Goal: Information Seeking & Learning: Learn about a topic

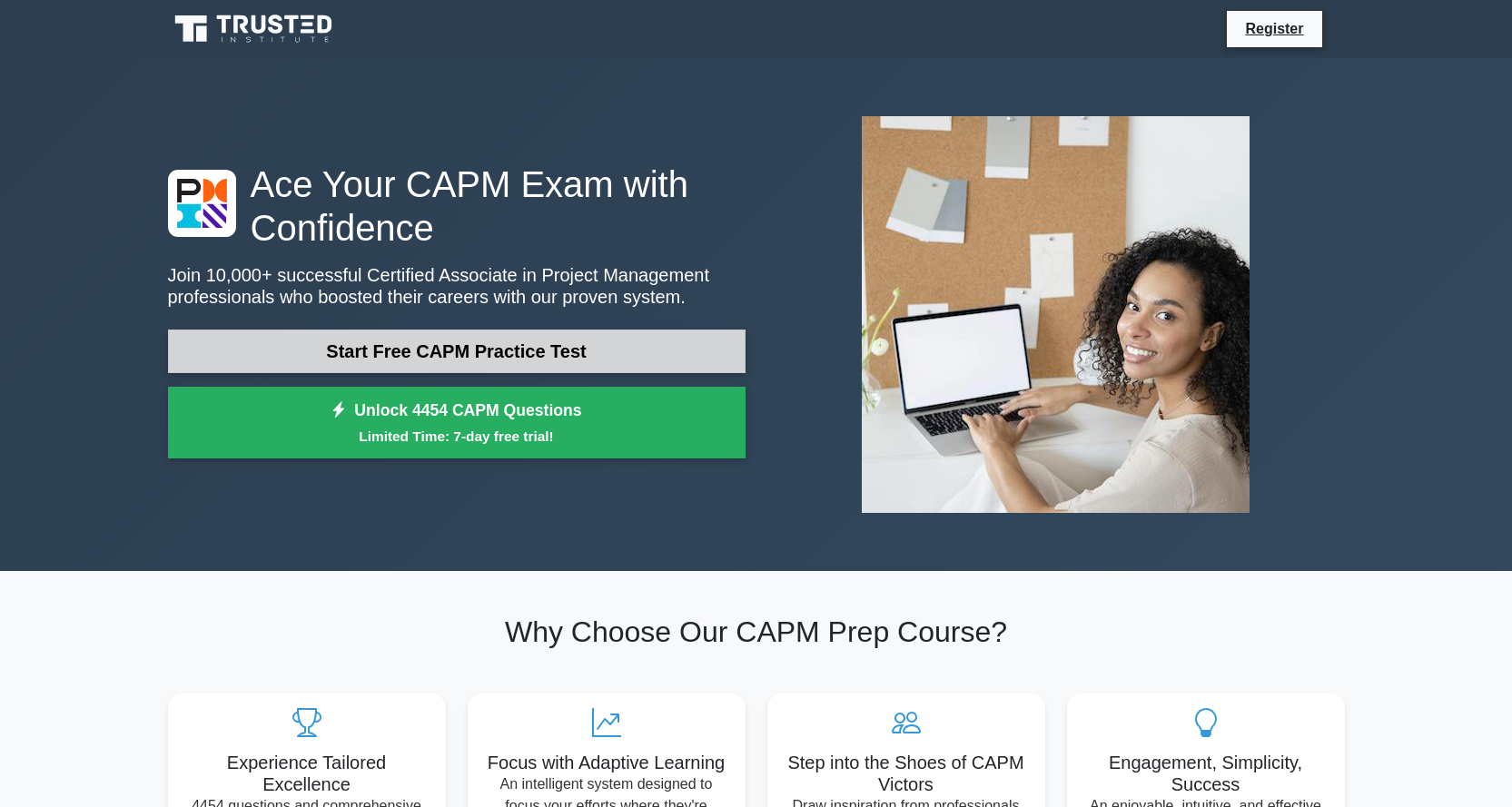
click at [476, 352] on link "Start Free CAPM Practice Test" at bounding box center [456, 351] width 578 height 44
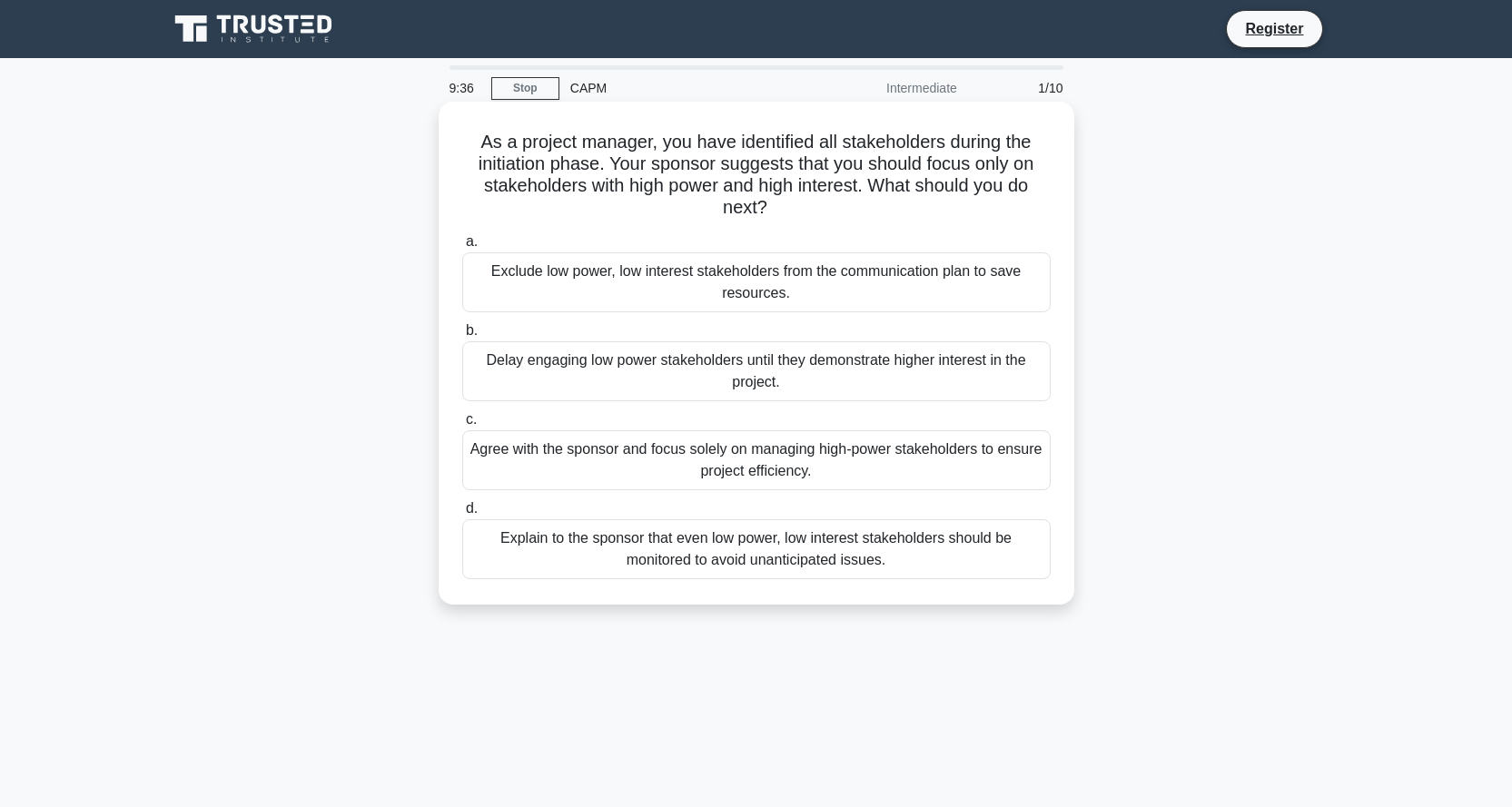
click at [615, 536] on div "Explain to the sponsor that even low power, low interest stakeholders should be…" at bounding box center [756, 549] width 589 height 59
click at [462, 515] on input "d. Explain to the sponsor that even low power, low interest stakeholders should…" at bounding box center [462, 509] width 0 height 12
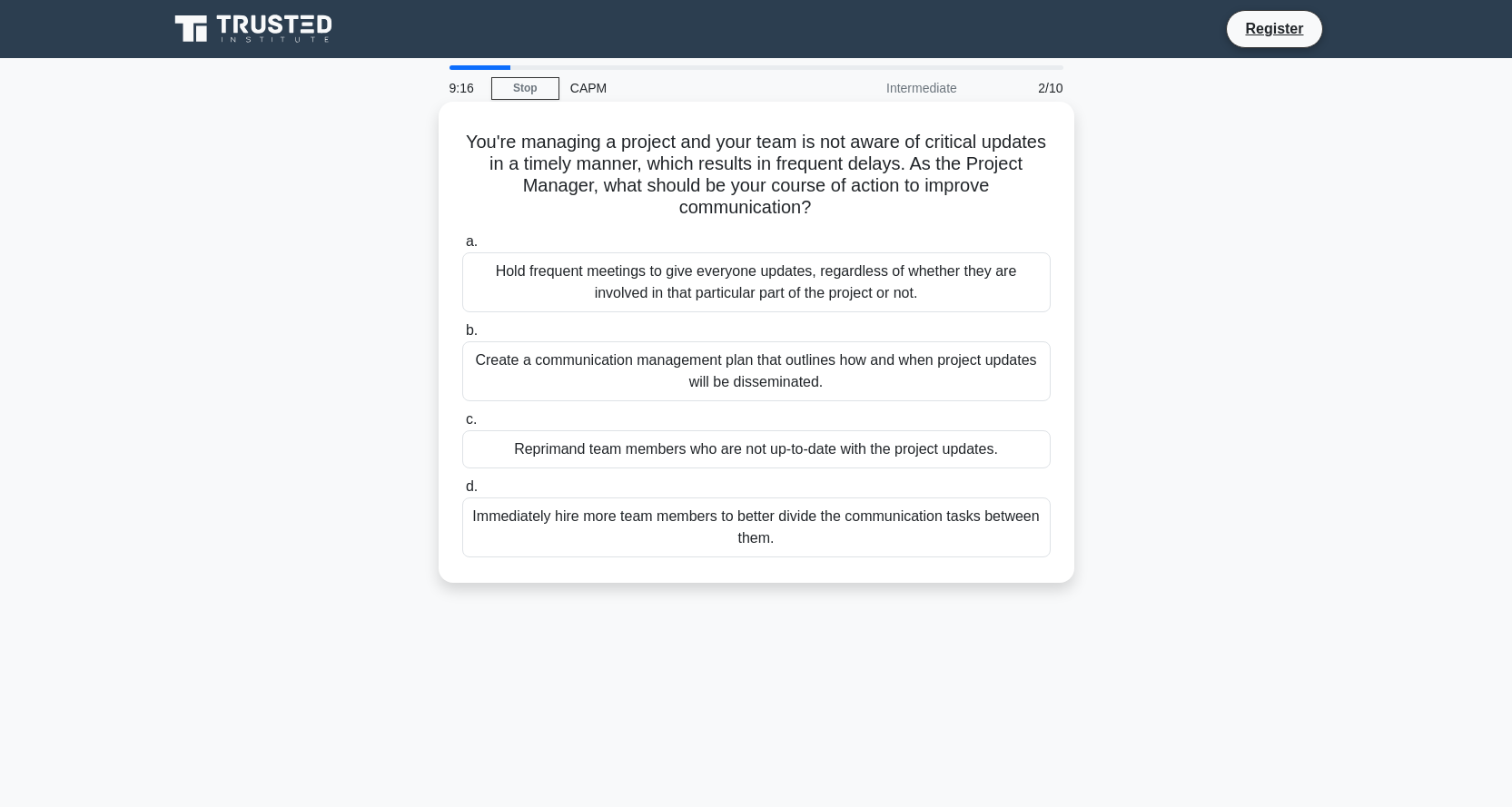
click at [640, 359] on div "Create a communication management plan that outlines how and when project updat…" at bounding box center [756, 370] width 589 height 59
click at [462, 337] on input "b. Create a communication management plan that outlines how and when project up…" at bounding box center [462, 331] width 0 height 12
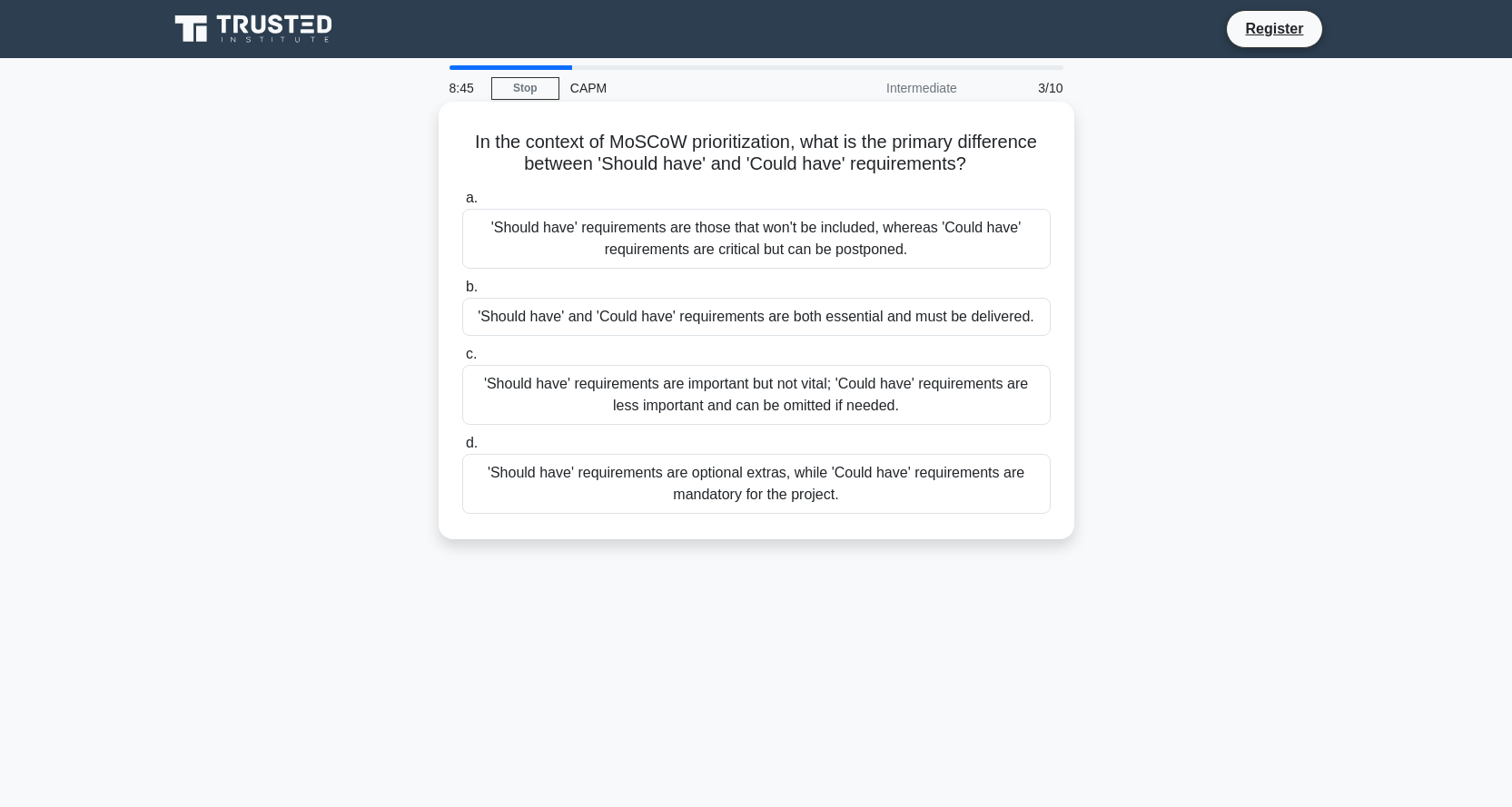
click at [621, 389] on div "'Should have' requirements are important but not vital; 'Could have' requiremen…" at bounding box center [756, 395] width 589 height 59
click at [462, 361] on input "c. 'Should have' requirements are important but not vital; 'Could have' require…" at bounding box center [462, 355] width 0 height 12
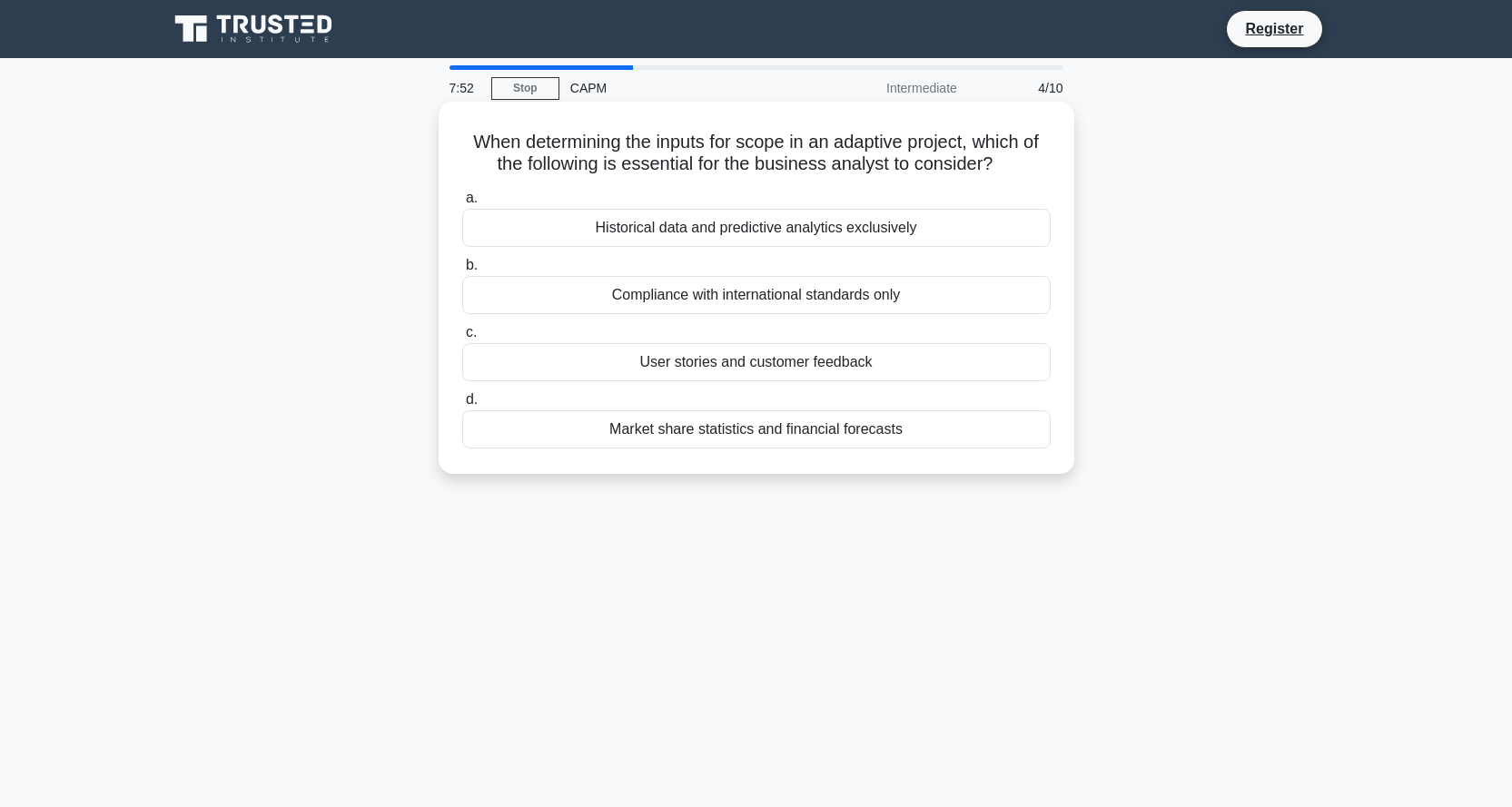
click at [759, 429] on div "Market share statistics and financial forecasts" at bounding box center [756, 429] width 589 height 38
click at [462, 405] on input "d. Market share statistics and financial forecasts" at bounding box center [462, 400] width 0 height 12
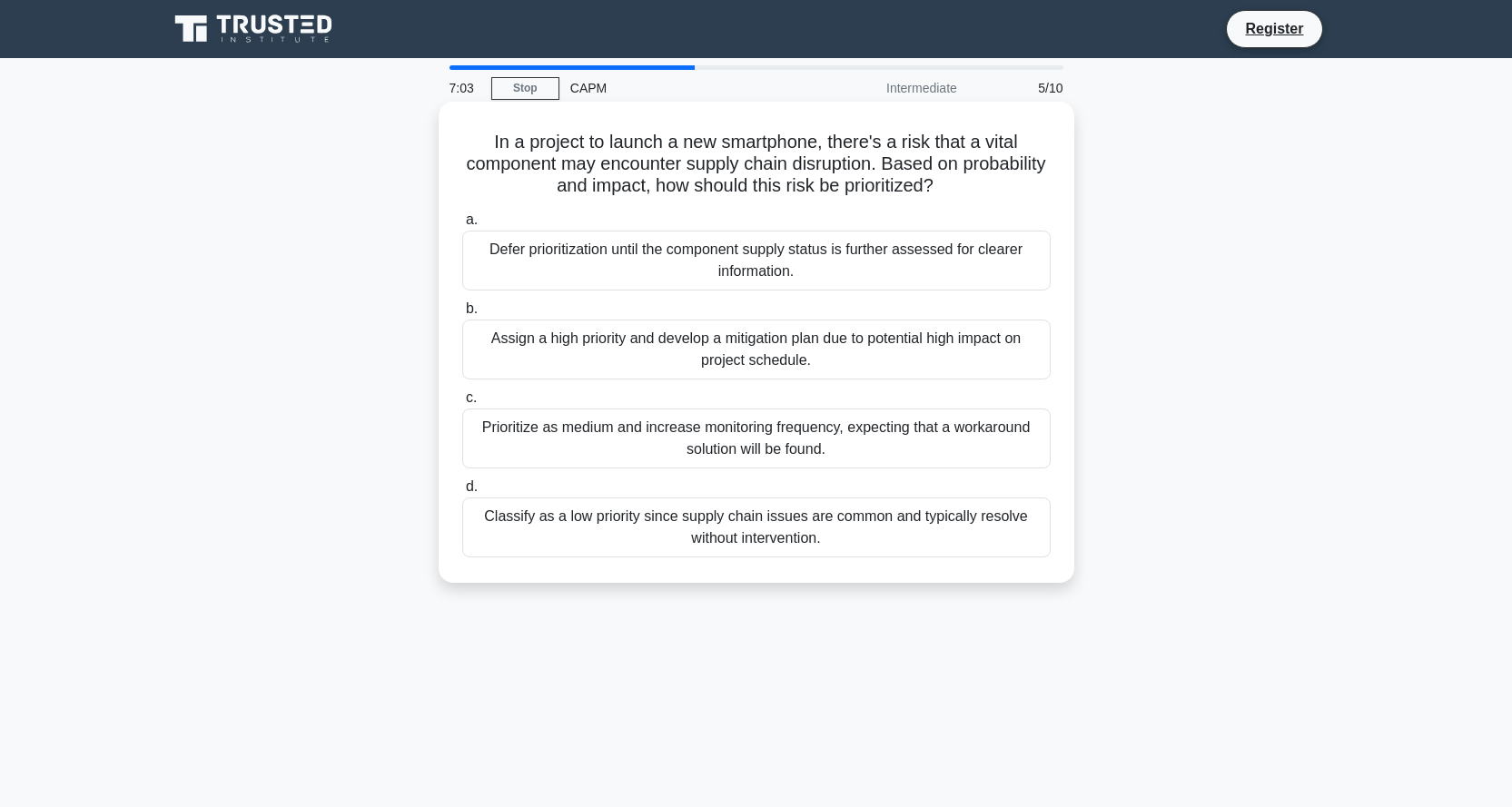
click at [901, 338] on div "Assign a high priority and develop a mitigation plan due to potential high impa…" at bounding box center [756, 349] width 589 height 59
click at [462, 315] on input "b. Assign a high priority and develop a mitigation plan due to potential high i…" at bounding box center [462, 309] width 0 height 12
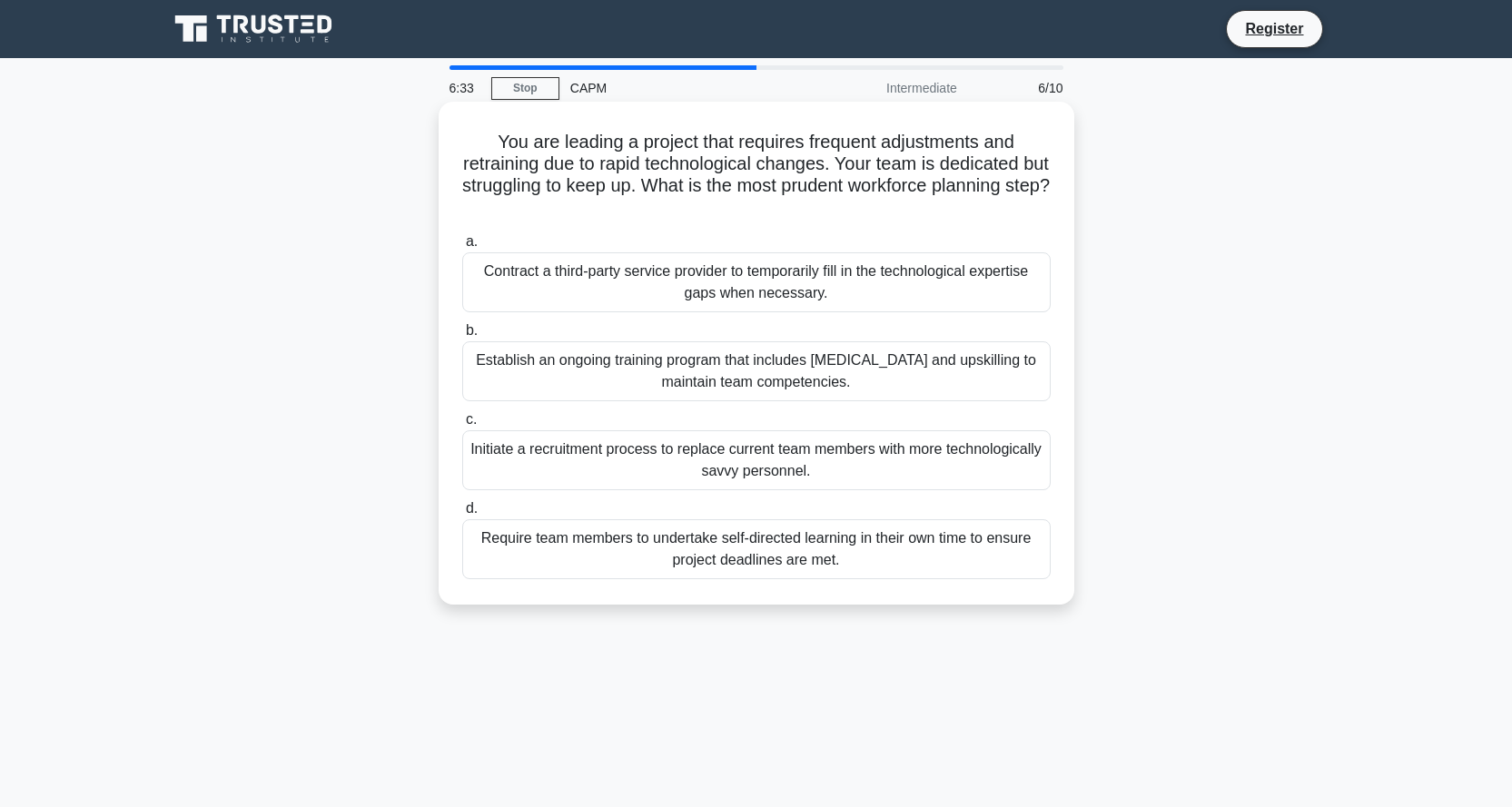
click at [578, 360] on div "Establish an ongoing training program that includes [MEDICAL_DATA] and upskilli…" at bounding box center [756, 370] width 589 height 59
click at [462, 337] on input "b. Establish an ongoing training program that includes [MEDICAL_DATA] and upski…" at bounding box center [462, 331] width 0 height 12
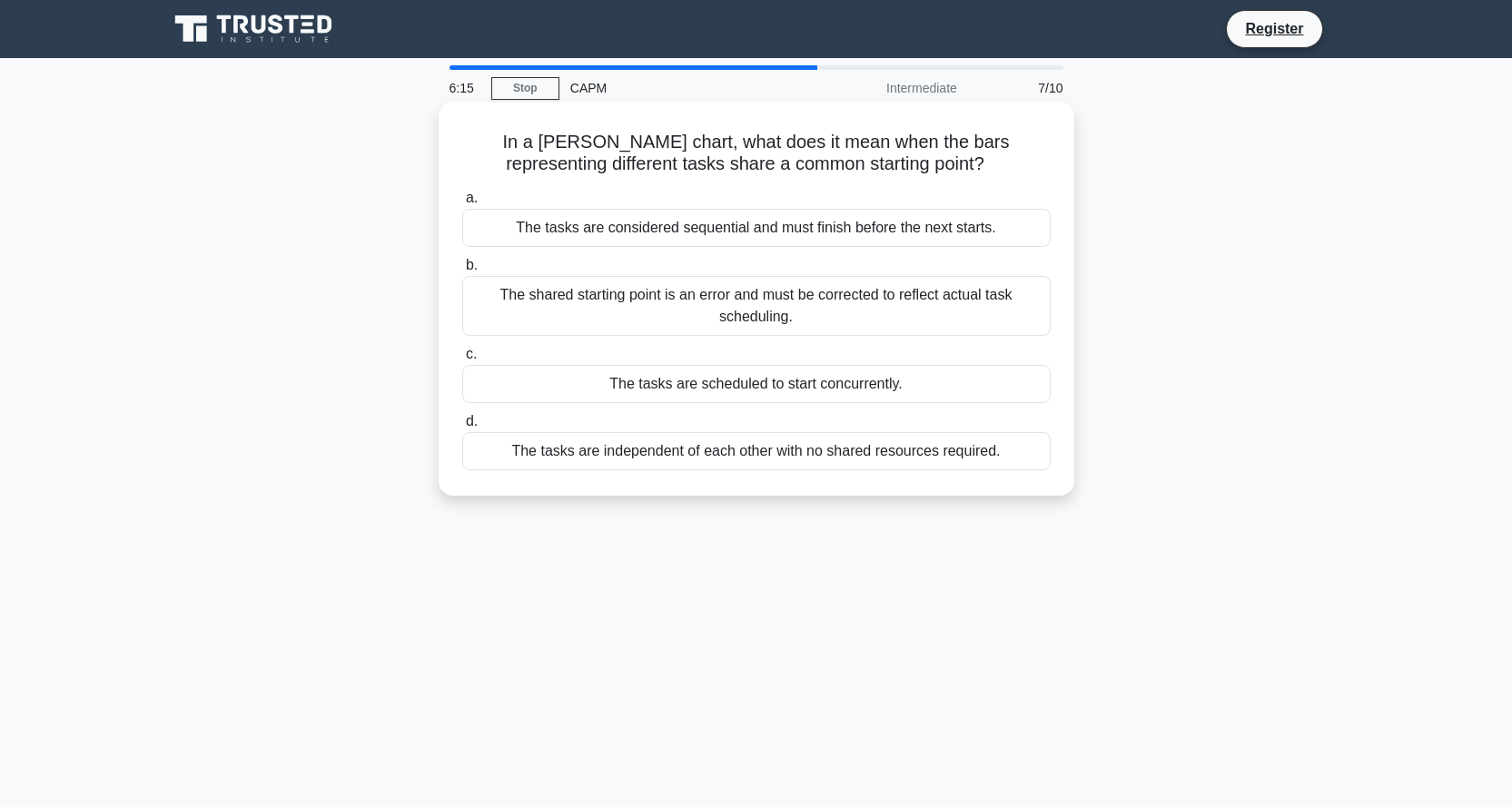
click at [635, 388] on div "The tasks are scheduled to start concurrently." at bounding box center [756, 384] width 589 height 38
click at [462, 361] on input "c. The tasks are scheduled to start concurrently." at bounding box center [462, 355] width 0 height 12
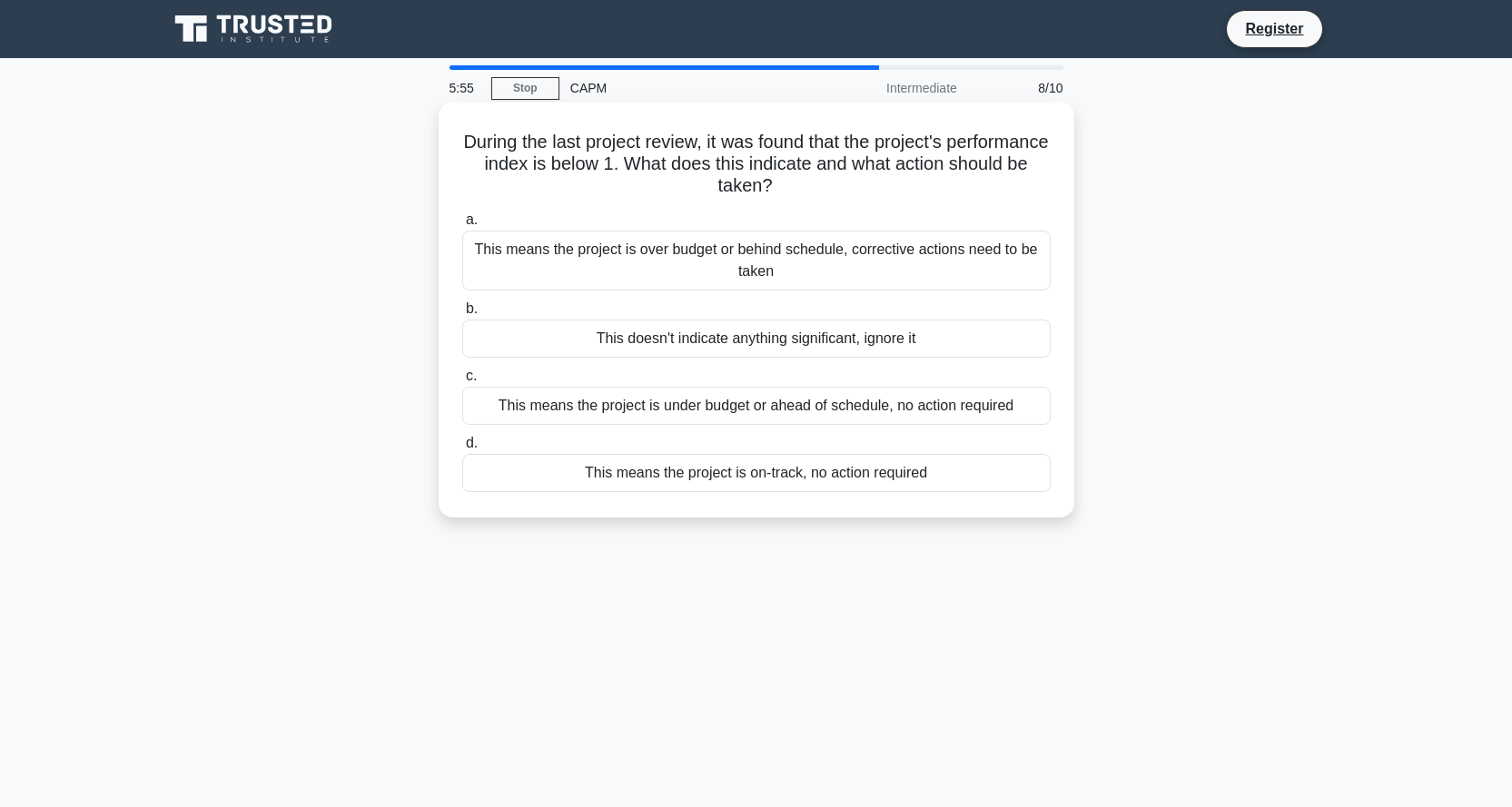
click at [750, 407] on div "This means the project is under budget or ahead of schedule, no action required" at bounding box center [756, 405] width 589 height 38
click at [462, 382] on input "c. This means the project is under budget or ahead of schedule, no action requi…" at bounding box center [462, 376] width 0 height 12
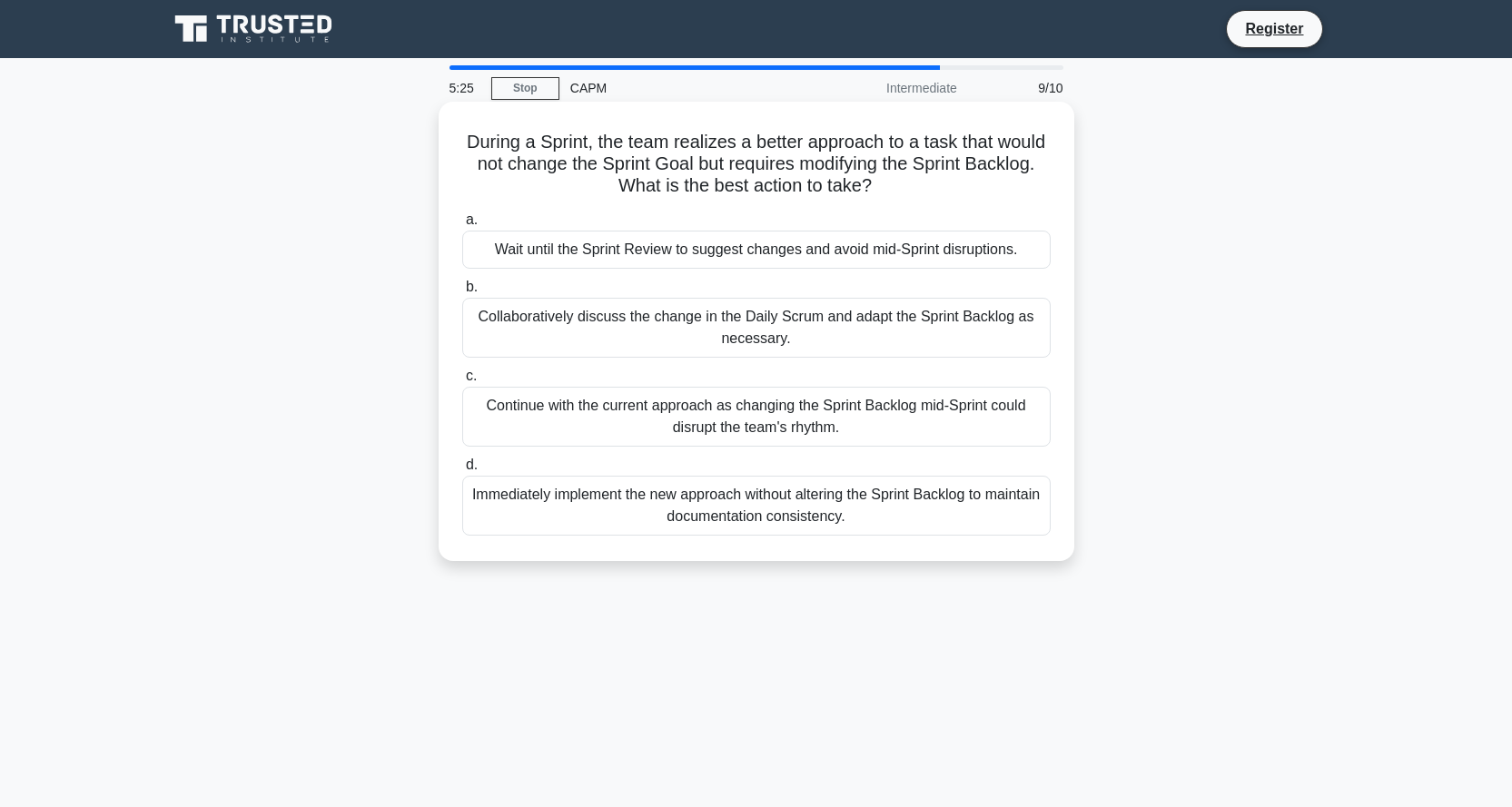
click at [828, 321] on div "Collaboratively discuss the change in the Daily Scrum and adapt the Sprint Back…" at bounding box center [756, 327] width 589 height 59
click at [462, 293] on input "b. Collaboratively discuss the change in the Daily Scrum and adapt the Sprint B…" at bounding box center [462, 288] width 0 height 12
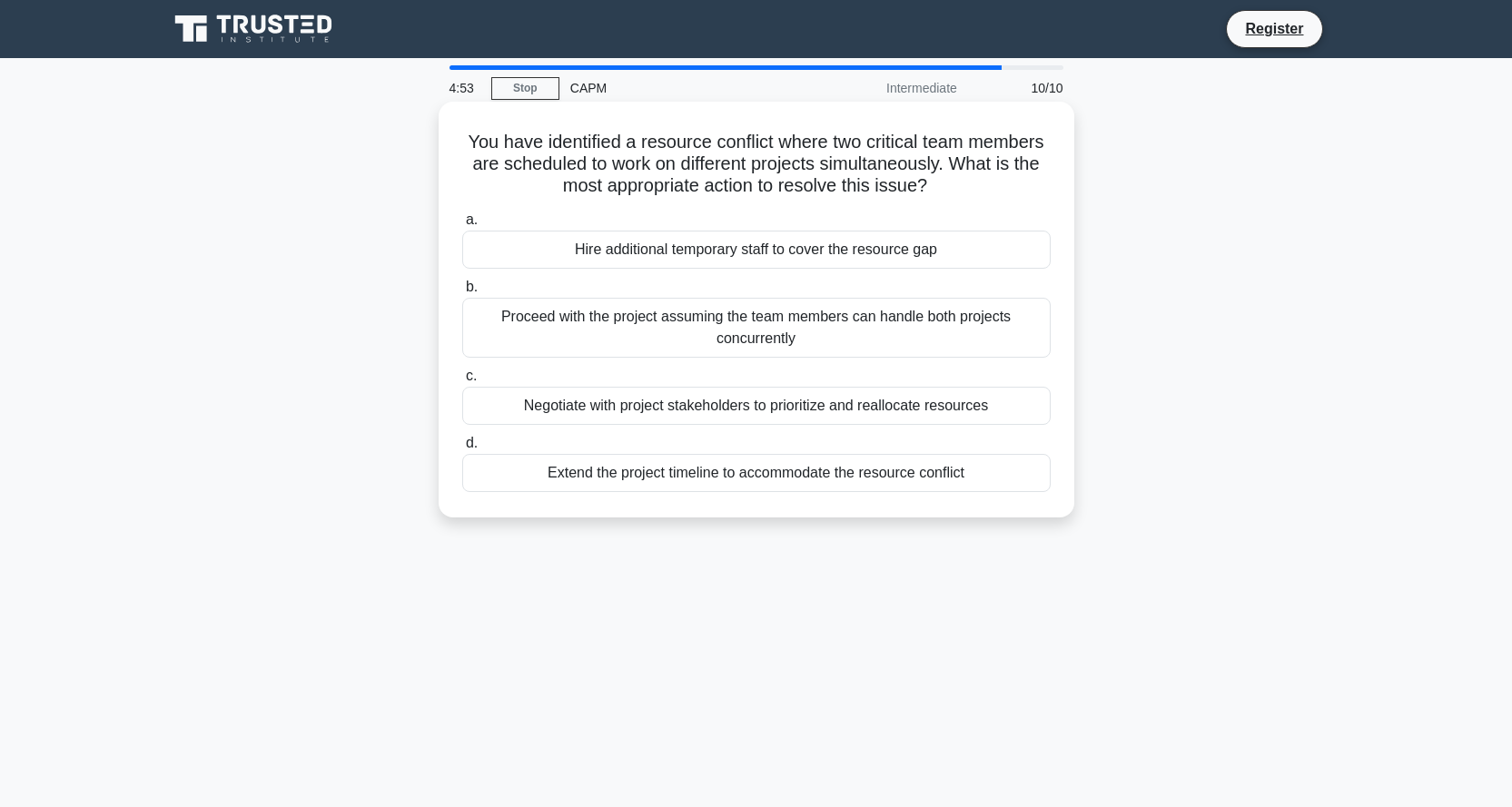
click at [940, 407] on div "Negotiate with project stakeholders to prioritize and reallocate resources" at bounding box center [756, 405] width 589 height 38
click at [462, 382] on input "c. Negotiate with project stakeholders to prioritize and reallocate resources" at bounding box center [462, 376] width 0 height 12
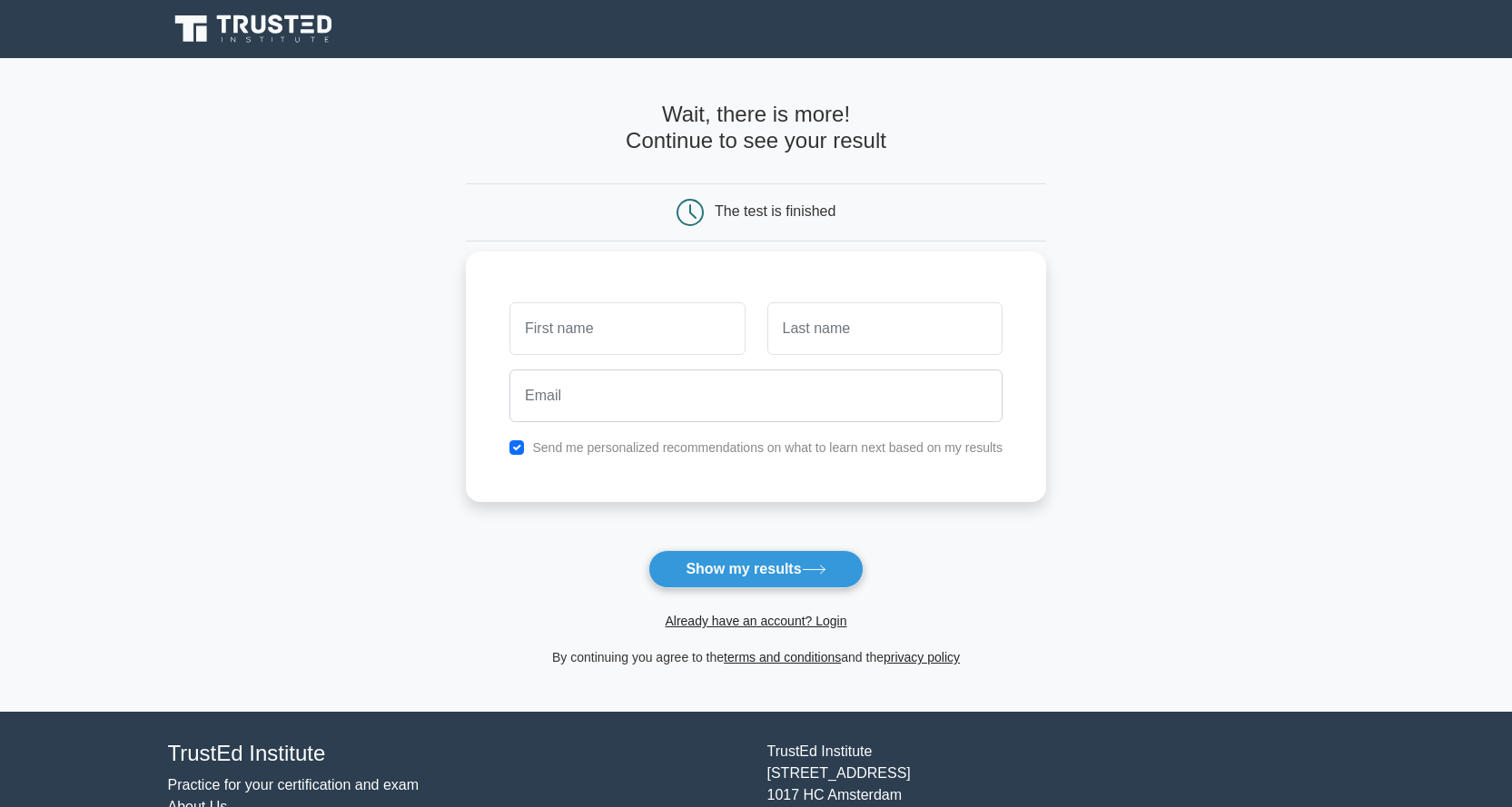
click at [620, 447] on label "Send me personalized recommendations on what to learn next based on my results" at bounding box center [767, 447] width 471 height 15
click at [523, 448] on input "checkbox" at bounding box center [517, 447] width 15 height 15
checkbox input "false"
click at [634, 338] on input "text" at bounding box center [627, 328] width 235 height 53
